Goal: Find specific page/section: Find specific page/section

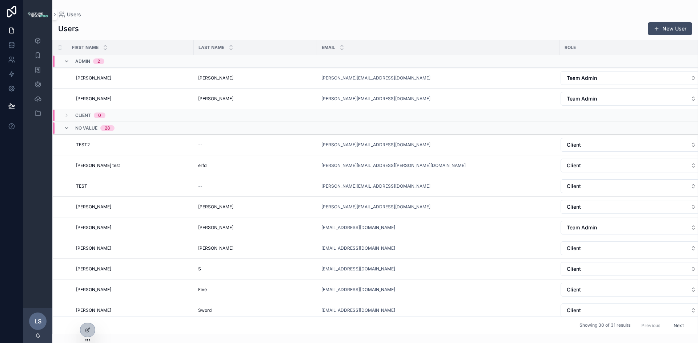
click at [41, 317] on div "LS" at bounding box center [37, 321] width 17 height 17
click at [11, 13] on icon at bounding box center [11, 12] width 15 height 12
